Goal: Book appointment/travel/reservation

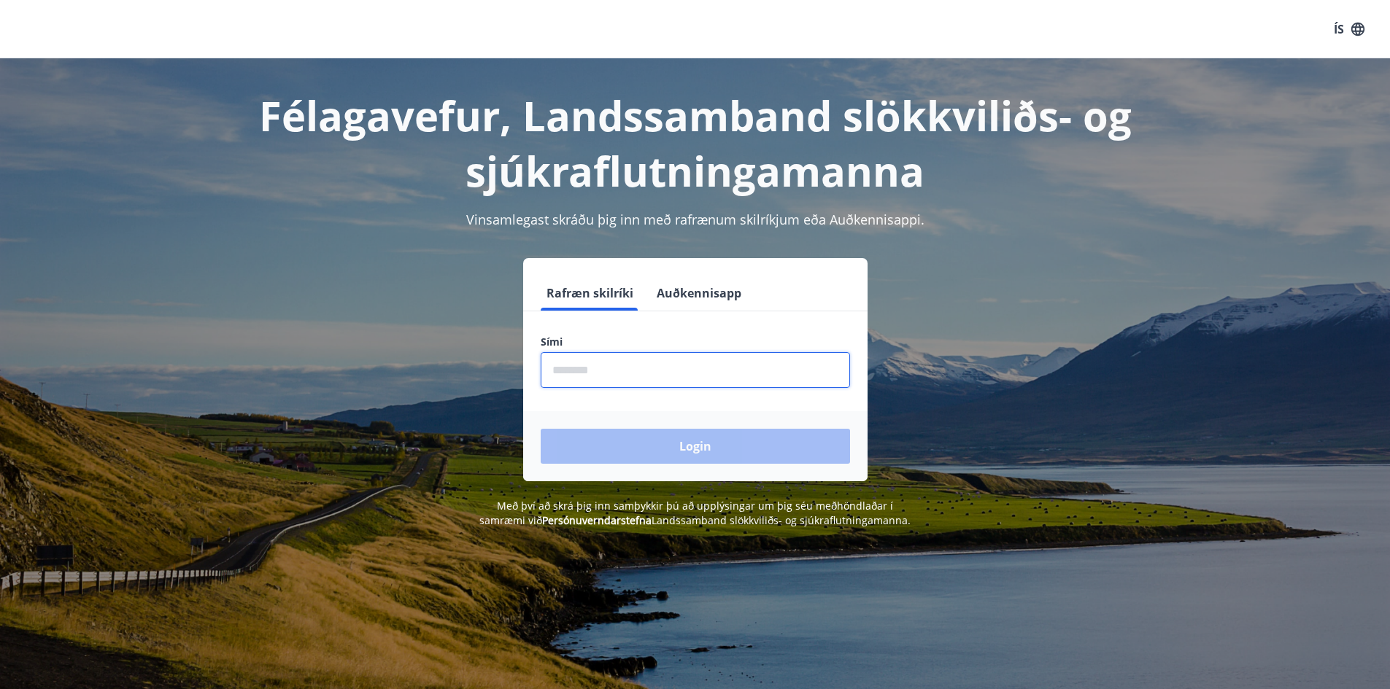
click at [697, 370] on input "phone" at bounding box center [694, 370] width 309 height 36
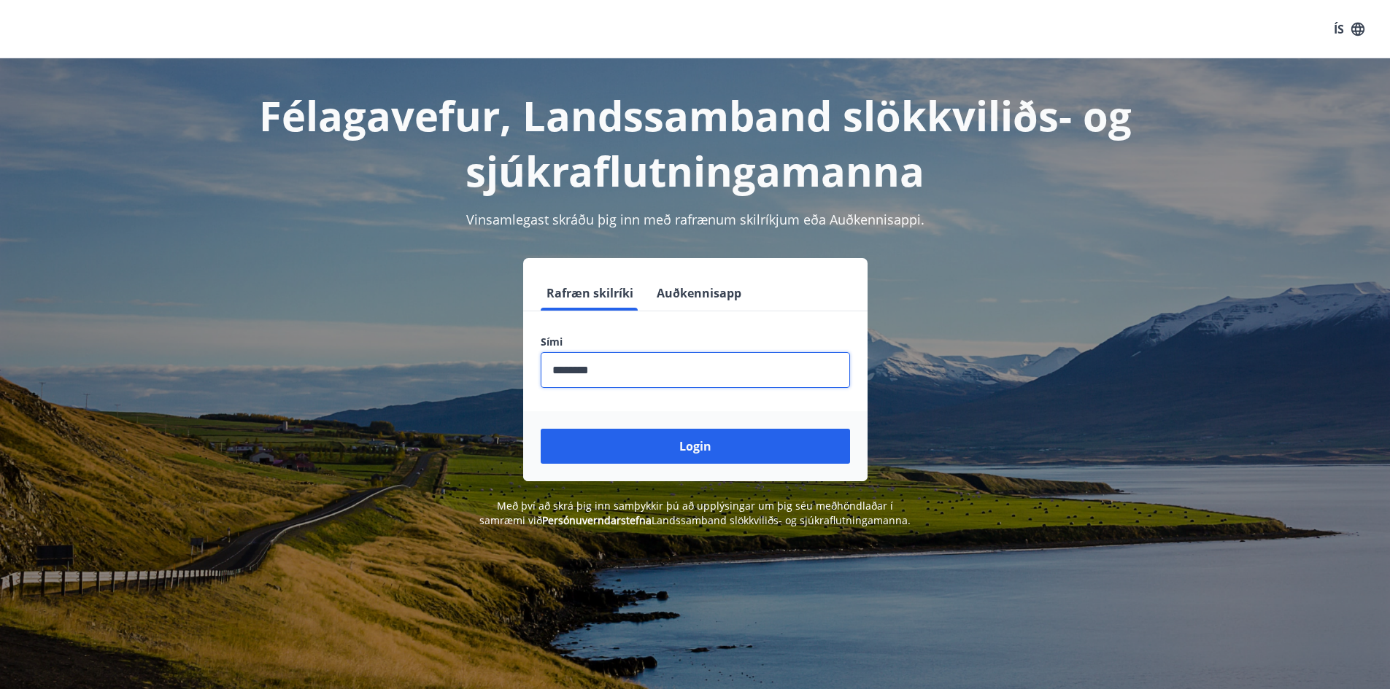
type input "********"
click at [540, 429] on button "Login" at bounding box center [694, 446] width 309 height 35
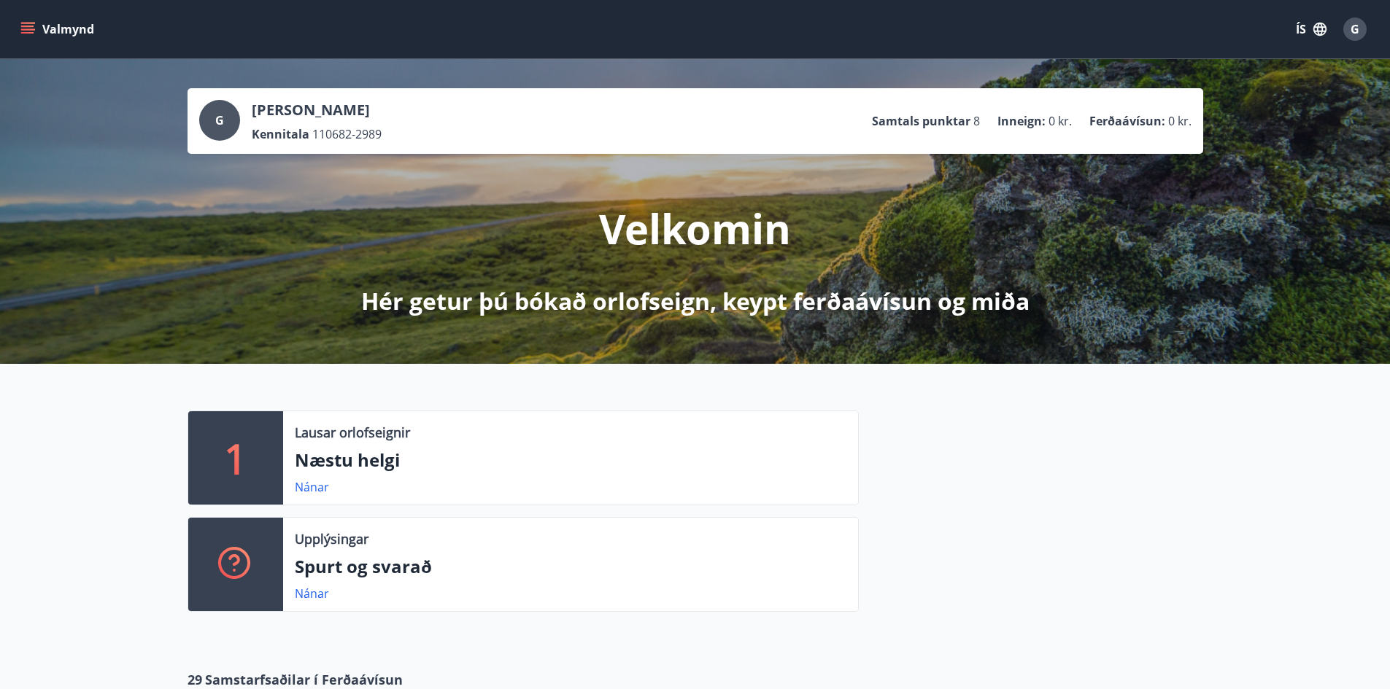
click at [32, 22] on icon "menu" at bounding box center [27, 29] width 15 height 15
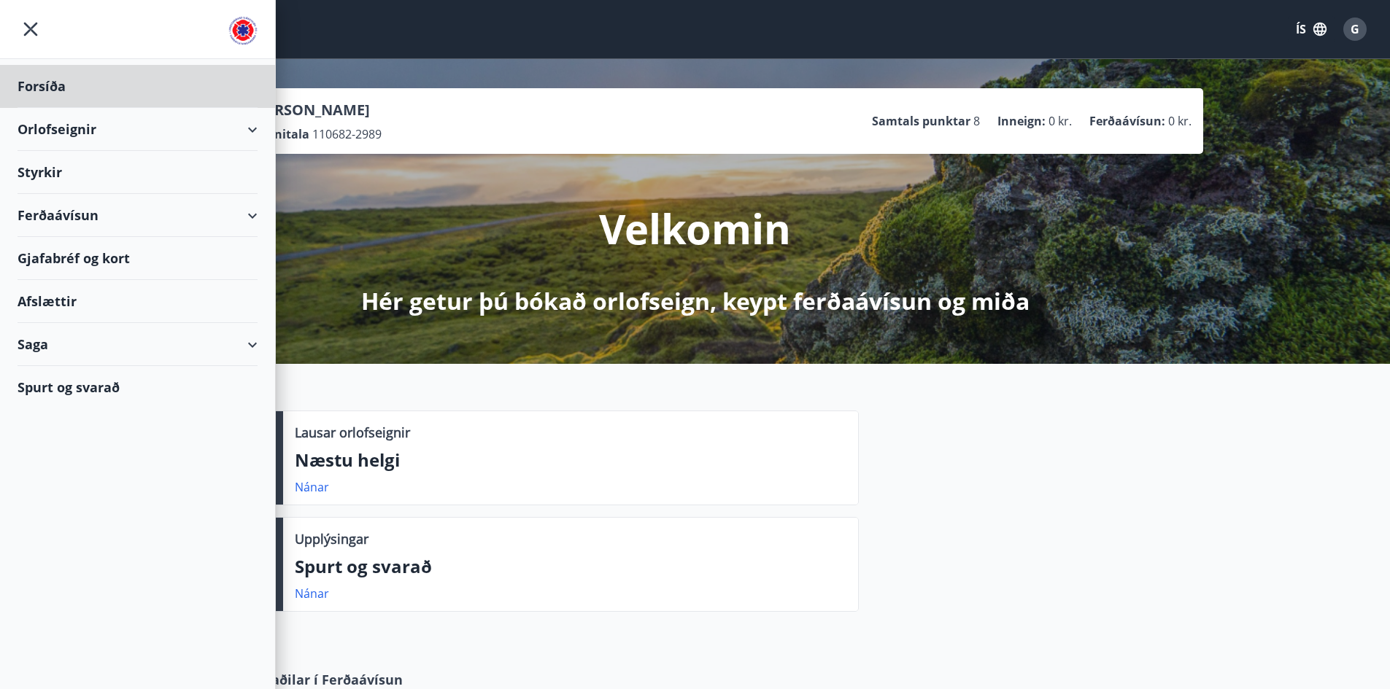
click at [58, 168] on div "Styrkir" at bounding box center [138, 172] width 240 height 43
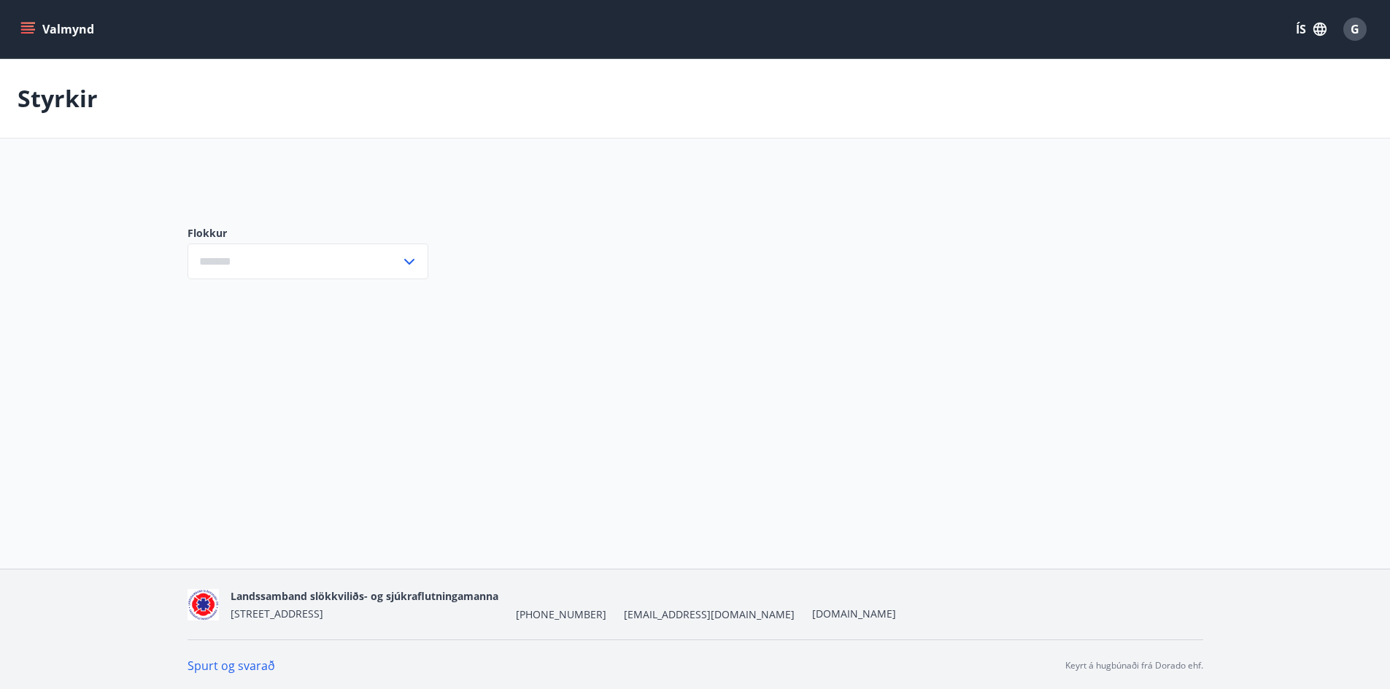
type input "***"
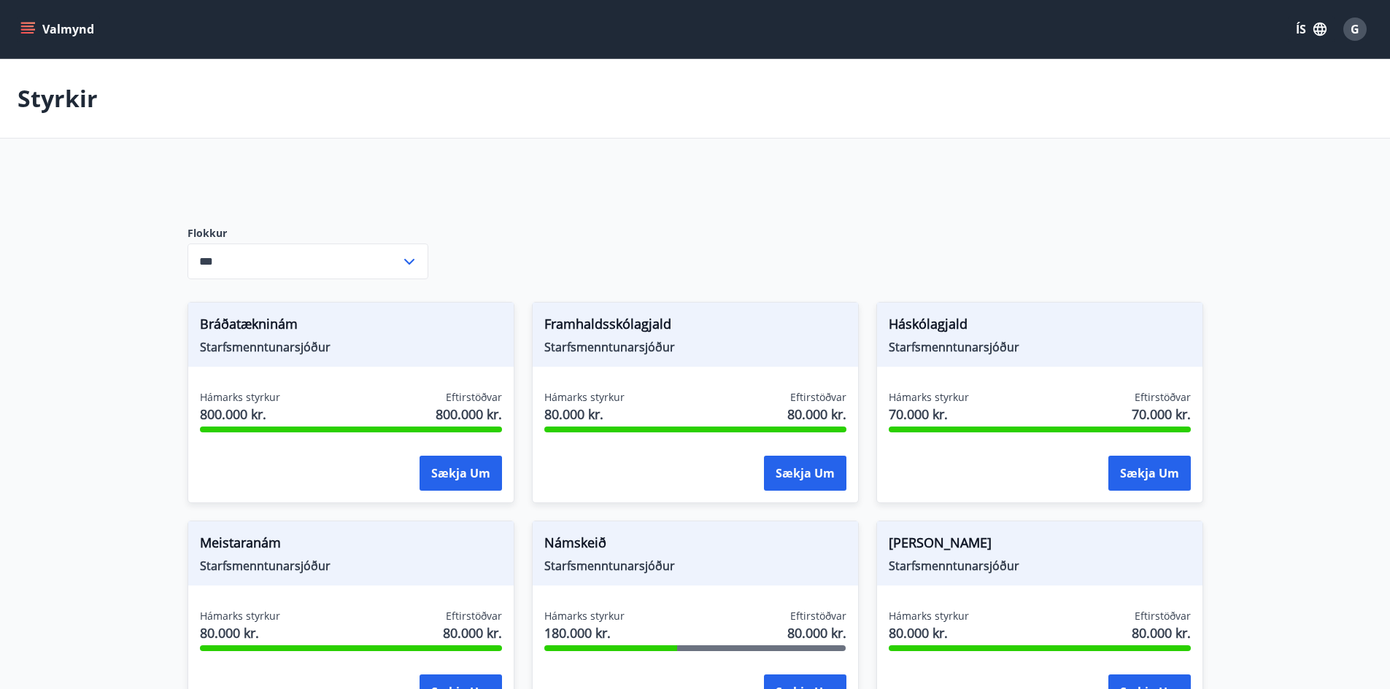
click at [50, 16] on button "Valmynd" at bounding box center [59, 29] width 82 height 26
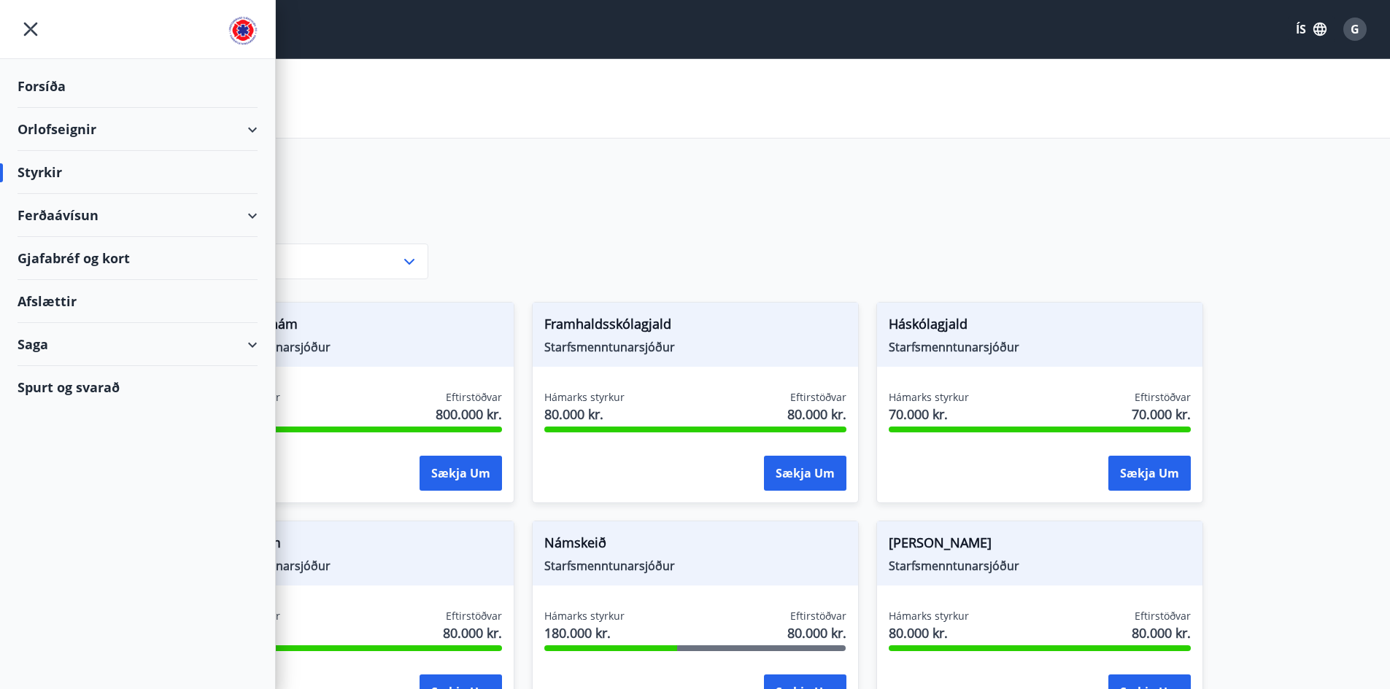
click at [247, 125] on div "Orlofseignir" at bounding box center [138, 129] width 240 height 43
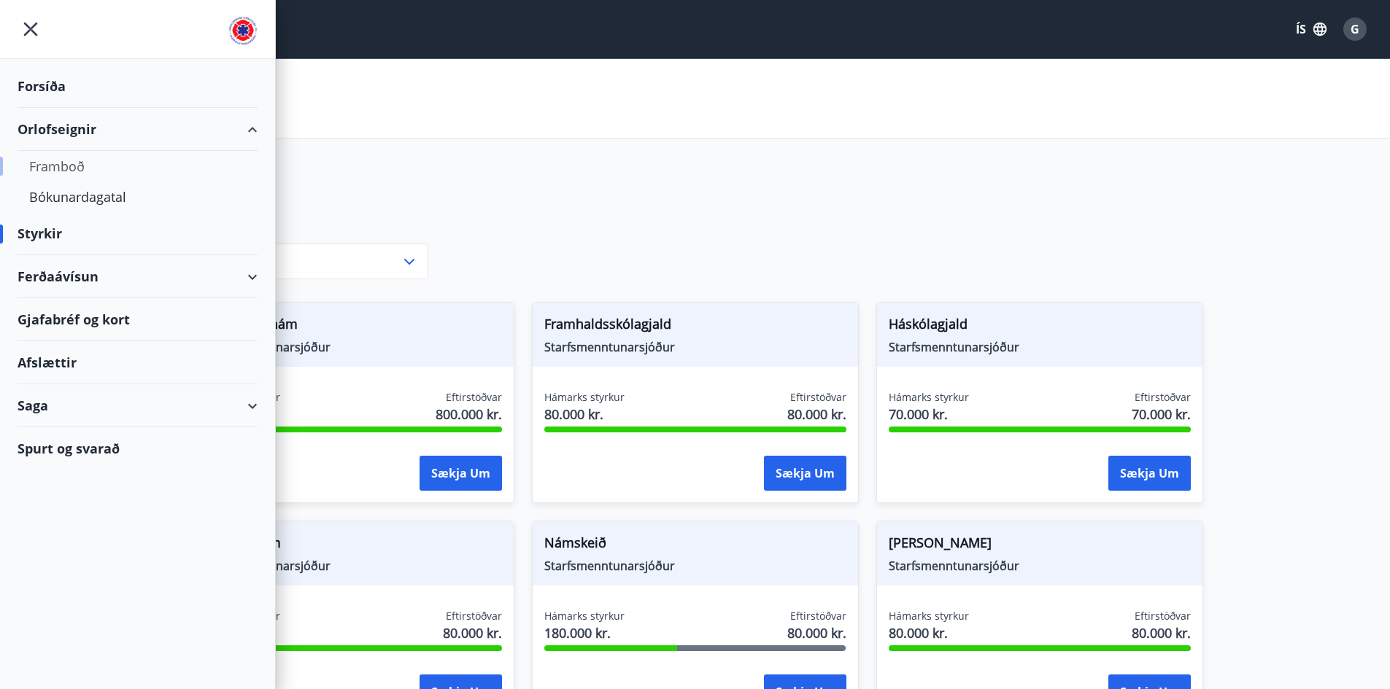
click at [70, 169] on div "Framboð" at bounding box center [137, 166] width 217 height 31
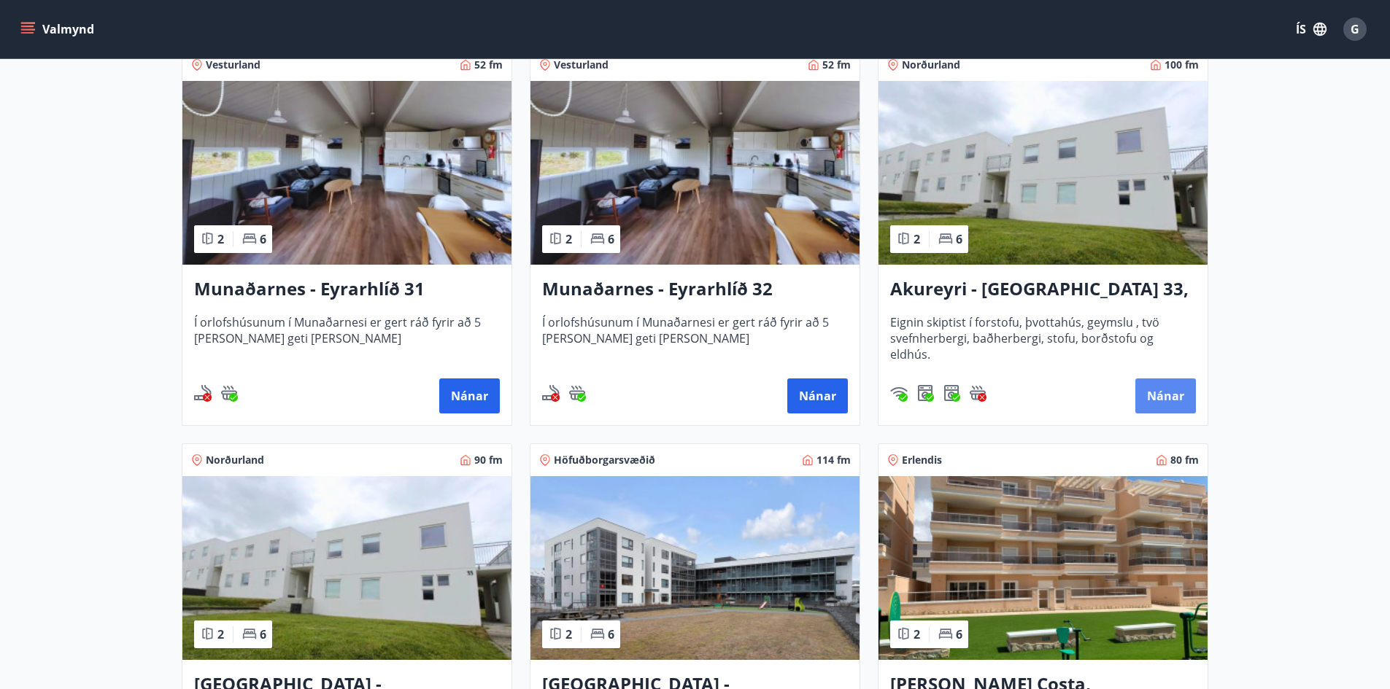
click at [1169, 399] on button "Nánar" at bounding box center [1165, 396] width 61 height 35
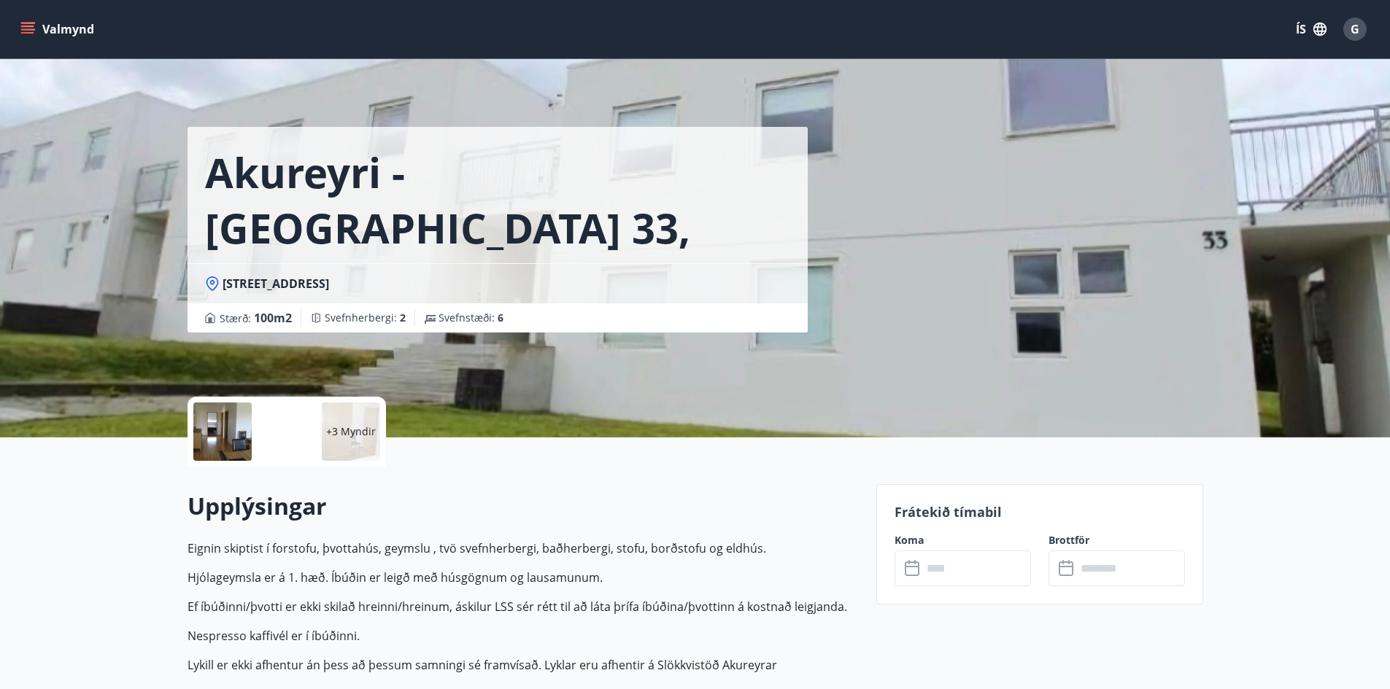
scroll to position [174, 0]
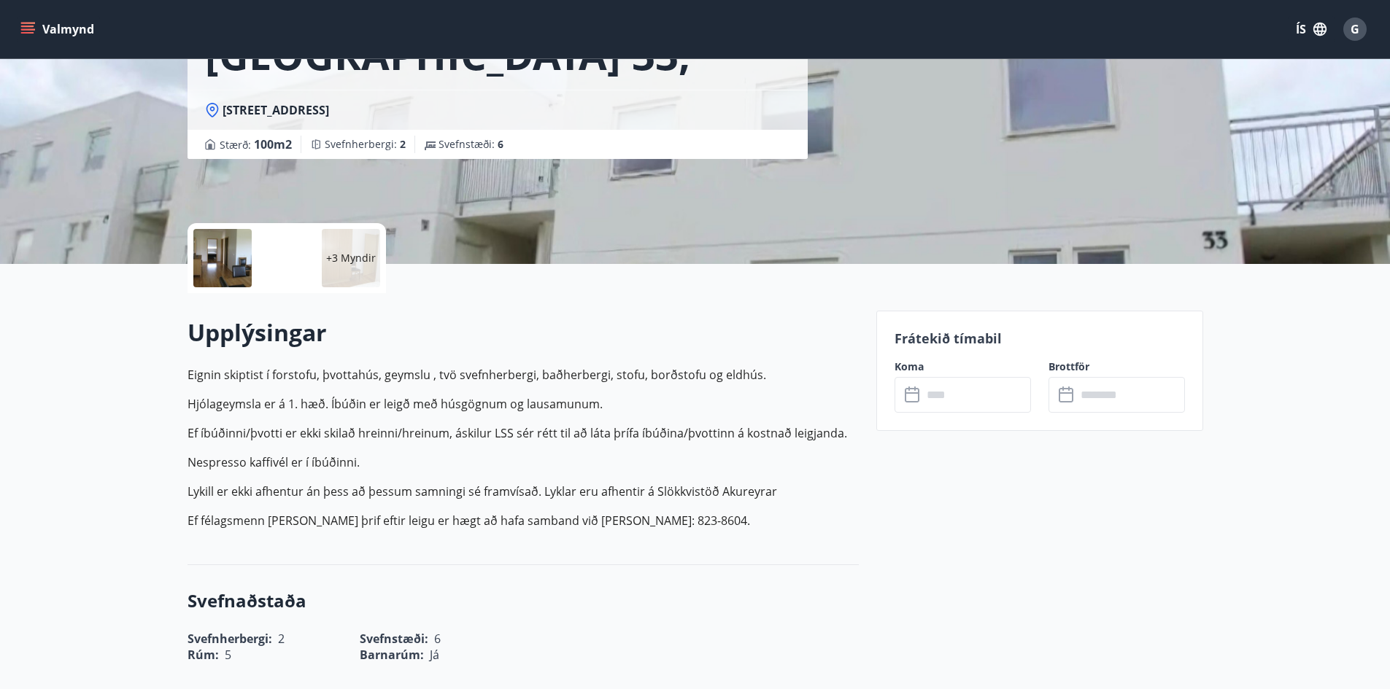
click at [900, 395] on div "​ ​" at bounding box center [962, 395] width 136 height 36
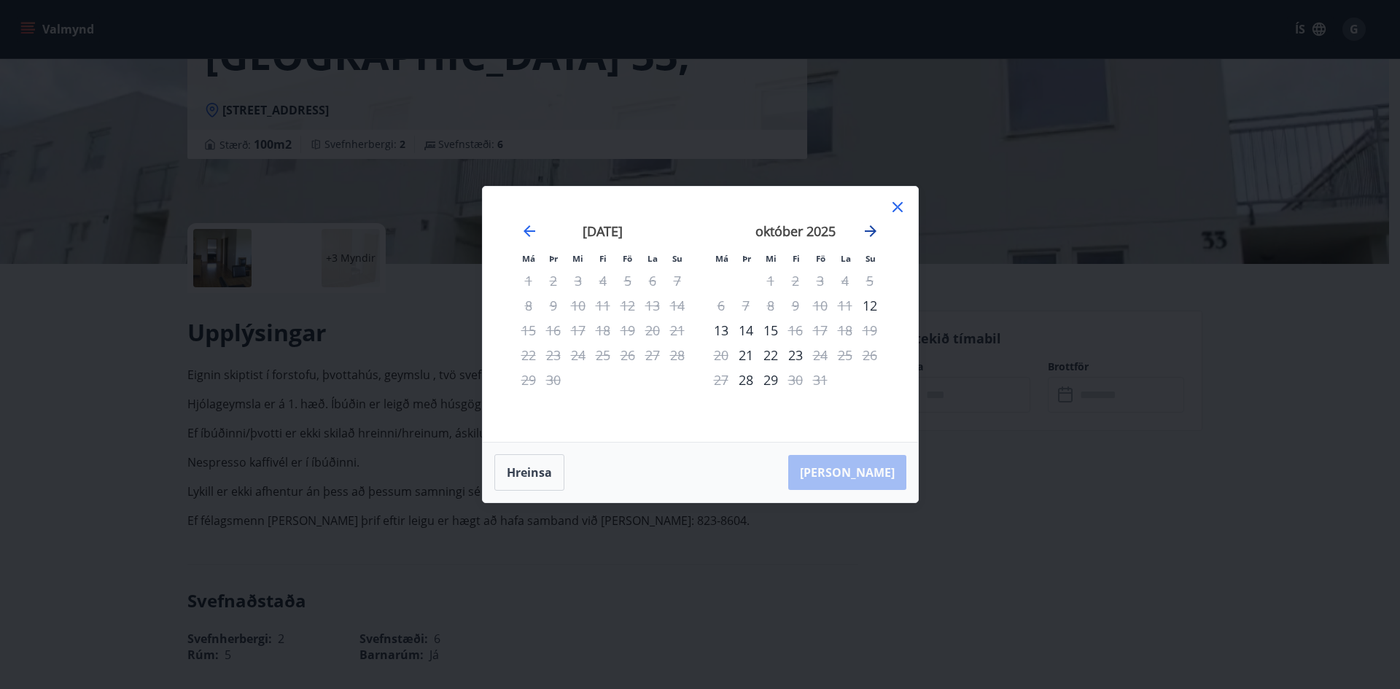
click at [869, 239] on icon "Move forward to switch to the next month." at bounding box center [871, 231] width 18 height 18
drag, startPoint x: 869, startPoint y: 239, endPoint x: 869, endPoint y: 226, distance: 12.4
click at [869, 226] on icon "Move forward to switch to the next month." at bounding box center [871, 231] width 18 height 18
click at [627, 379] on div "28" at bounding box center [628, 380] width 25 height 25
click at [676, 381] on div "30" at bounding box center [677, 380] width 25 height 25
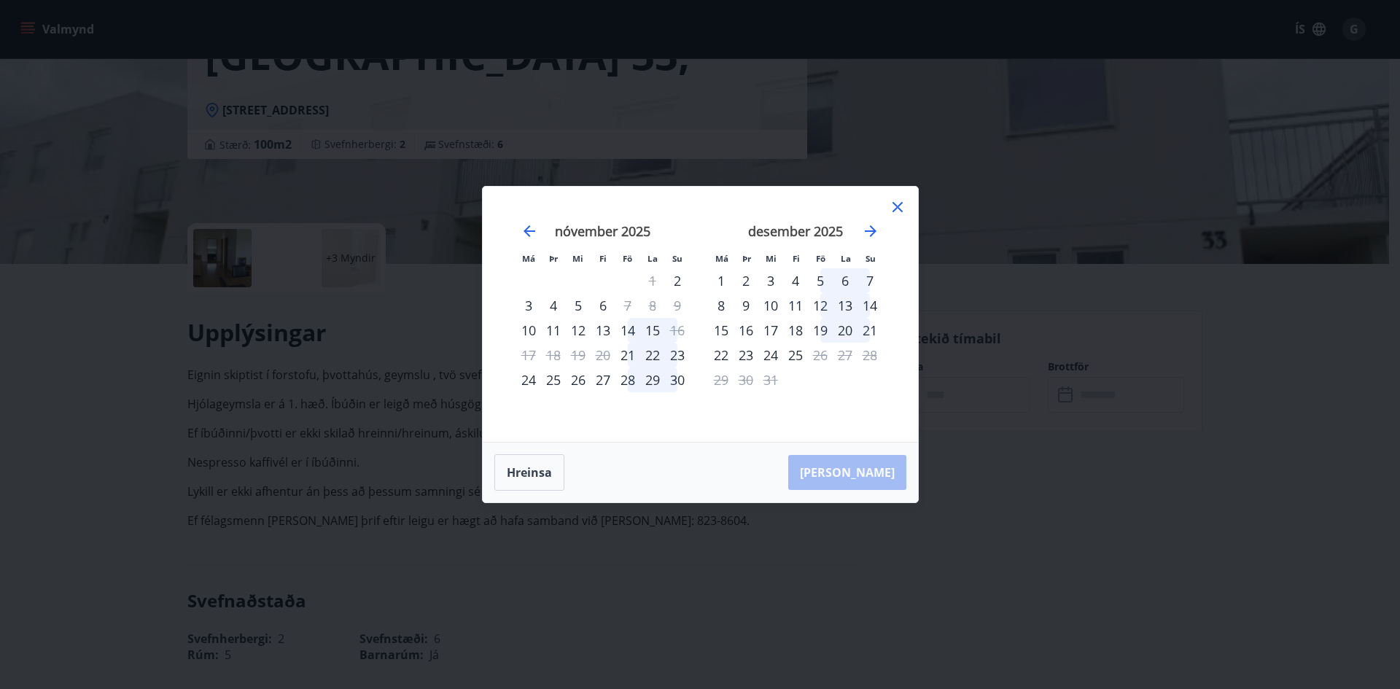
click at [724, 284] on div "1" at bounding box center [721, 280] width 25 height 25
click at [534, 328] on div "10" at bounding box center [528, 330] width 25 height 25
click at [648, 384] on div "29" at bounding box center [652, 380] width 25 height 25
click at [891, 209] on icon at bounding box center [898, 207] width 18 height 18
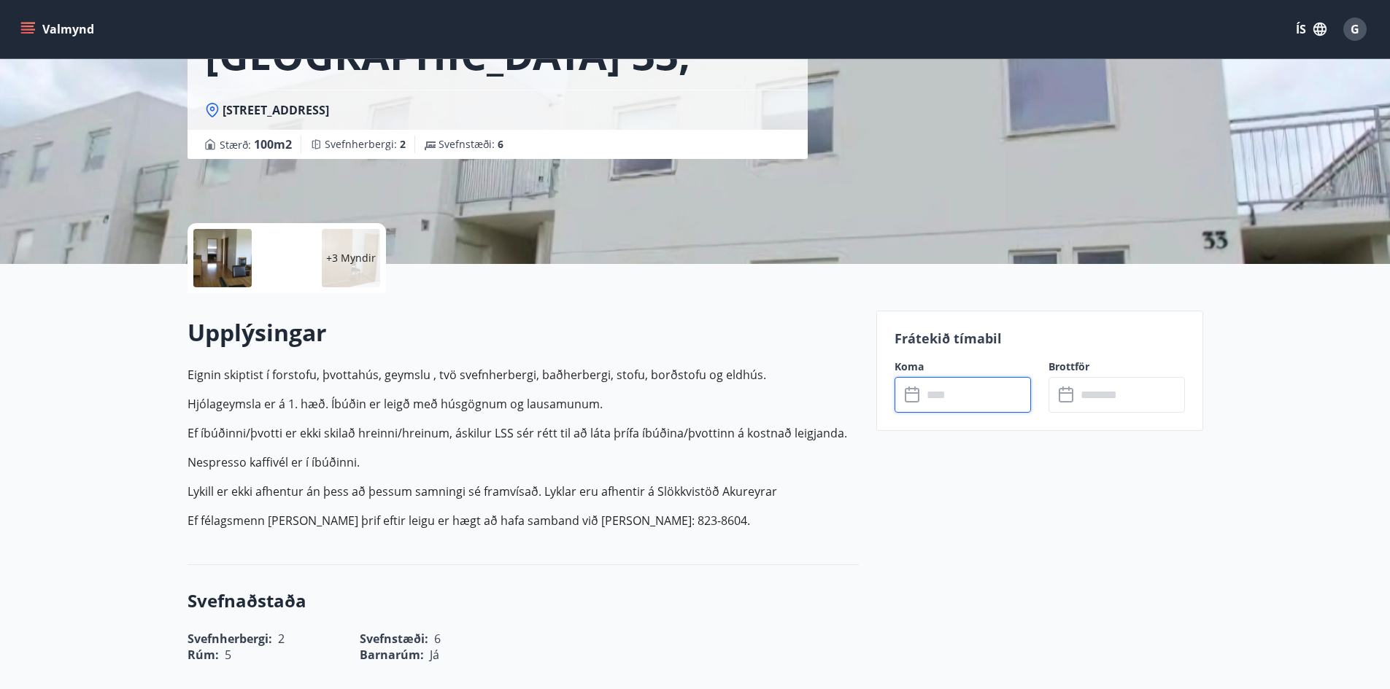
scroll to position [0, 0]
